Goal: Task Accomplishment & Management: Manage account settings

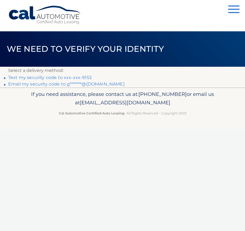
click at [50, 76] on link "Text my security code to xxx-xxx-9153" at bounding box center [49, 77] width 83 height 5
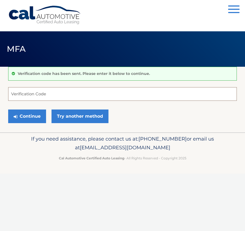
click at [39, 91] on input "Verification Code" at bounding box center [122, 94] width 229 height 14
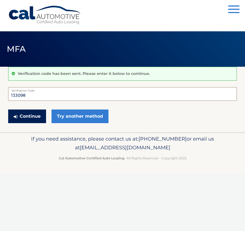
type input "133098"
click at [37, 114] on button "Continue" at bounding box center [27, 117] width 38 height 14
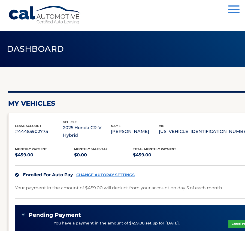
click at [232, 6] on span "button" at bounding box center [233, 5] width 11 height 1
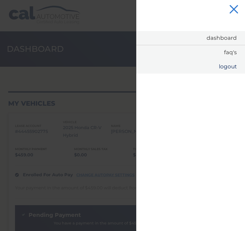
click at [228, 64] on link "Logout" at bounding box center [190, 66] width 109 height 14
